Goal: Information Seeking & Learning: Check status

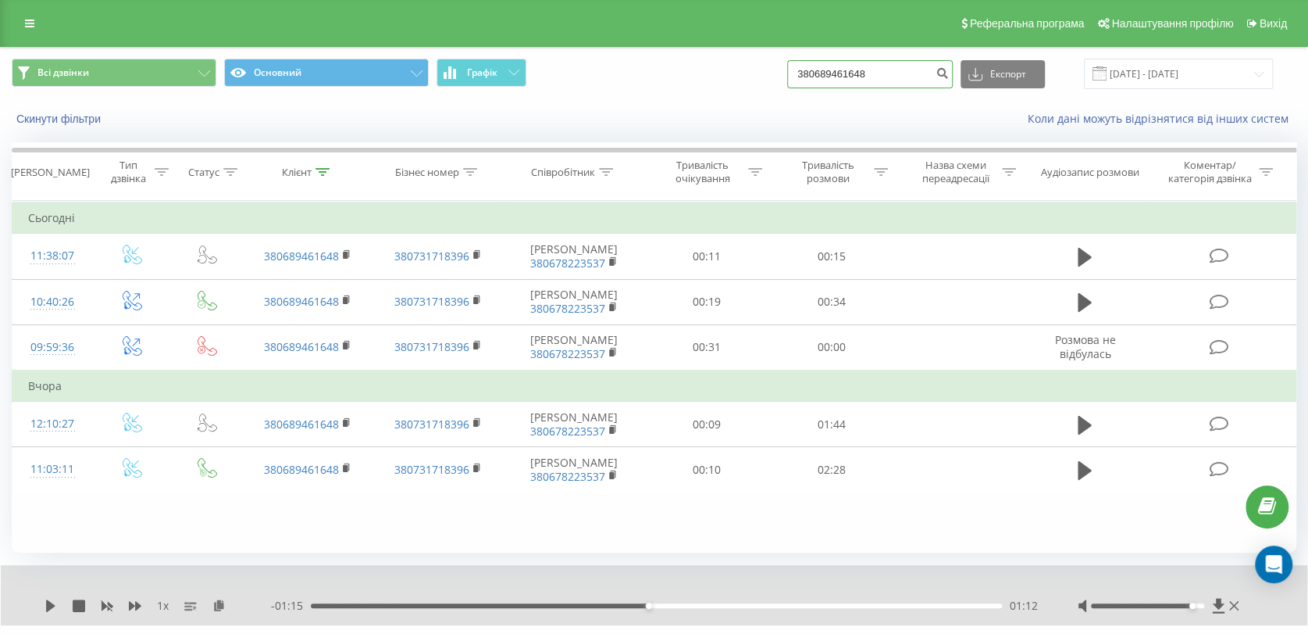
drag, startPoint x: 894, startPoint y: 71, endPoint x: 790, endPoint y: 73, distance: 103.9
click at [790, 73] on div "Всі дзвінки Основний Графік 380689461648 Експорт .csv .xls .xlsx [DATE] - [DATE]" at bounding box center [654, 74] width 1285 height 30
paste input "984051370"
type input "380984051370"
click at [949, 74] on icon "submit" at bounding box center [942, 70] width 13 height 9
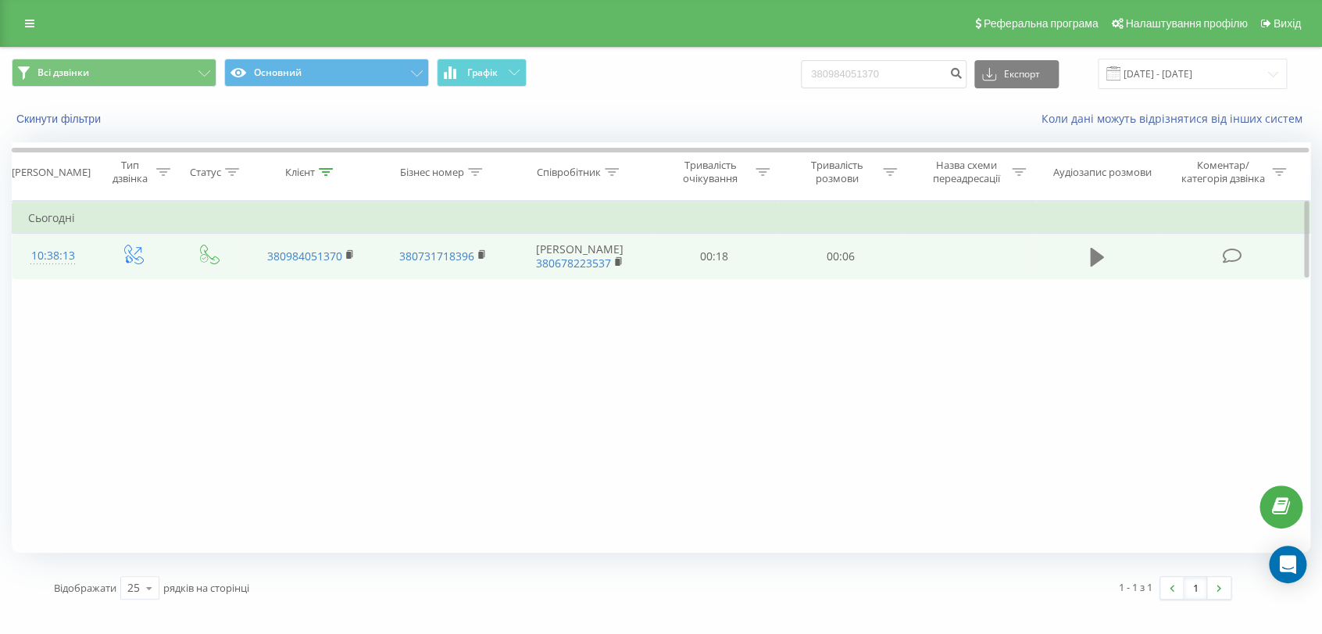
click at [1091, 256] on icon at bounding box center [1097, 257] width 14 height 19
